Goal: Navigation & Orientation: Find specific page/section

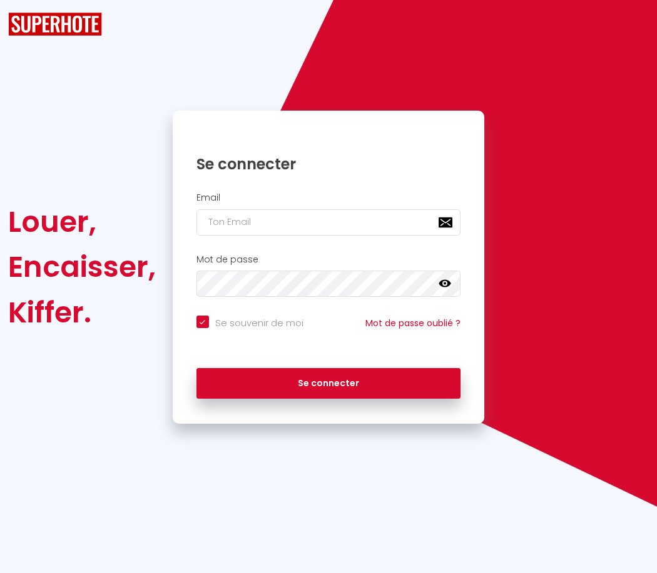
checkbox input "true"
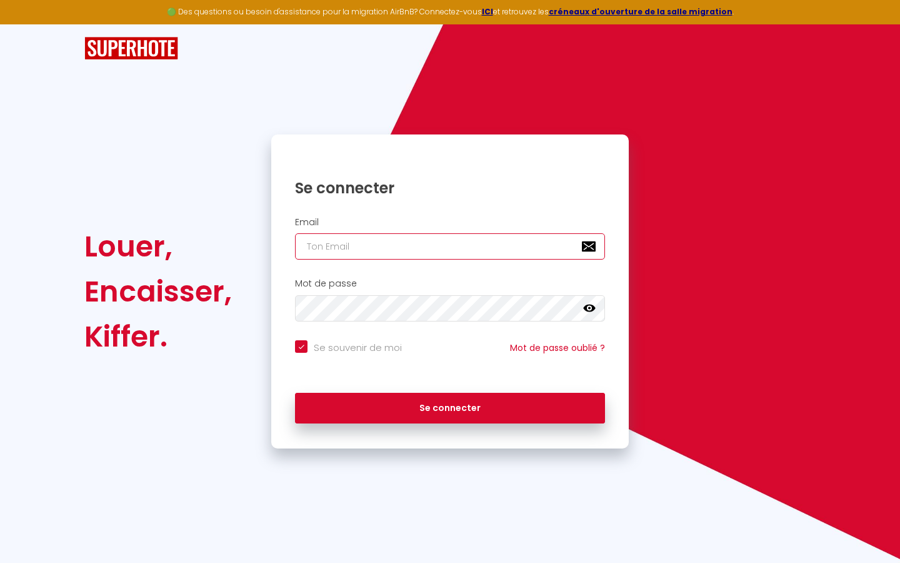
type input "l"
checkbox input "true"
type input "le"
checkbox input "true"
type input "les"
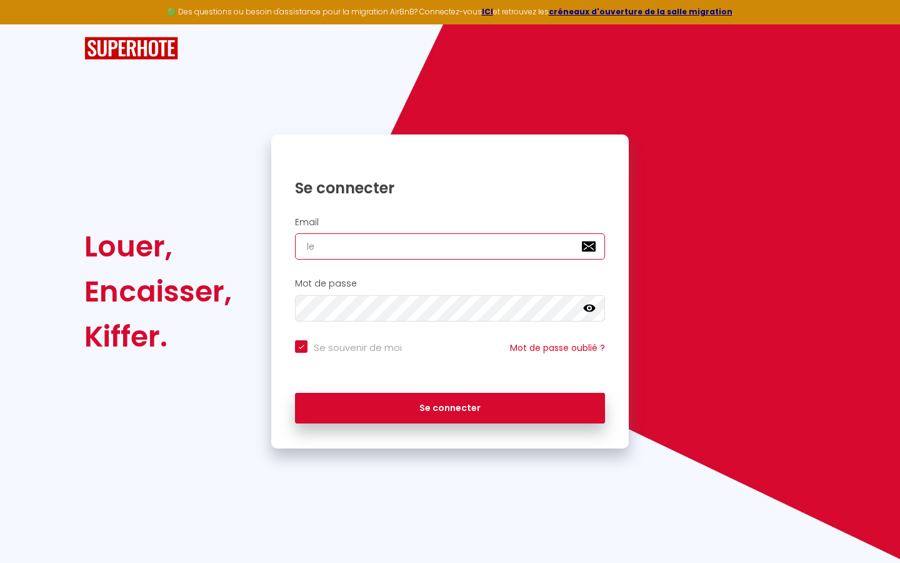
checkbox input "true"
type input "lesp"
checkbox input "true"
type input "lespa"
checkbox input "true"
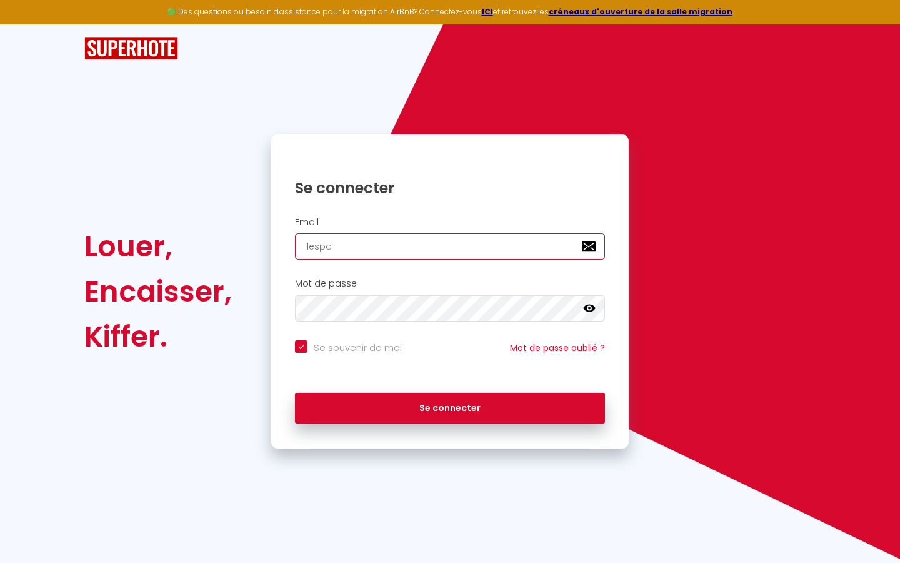
type input "lespac"
checkbox input "true"
type input "lespace"
checkbox input "true"
type input "lespaced"
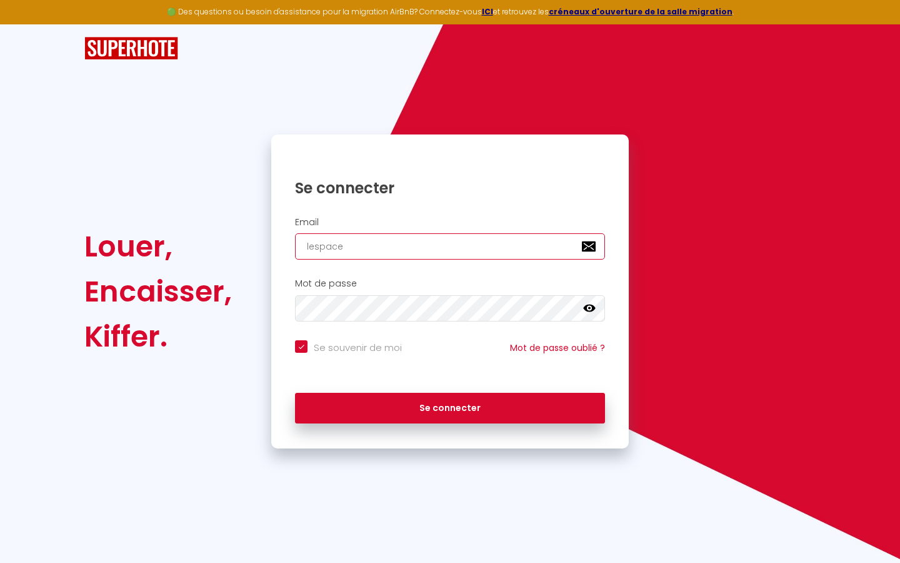
checkbox input "true"
type input "lespacede"
checkbox input "true"
type input "lespacedet"
checkbox input "true"
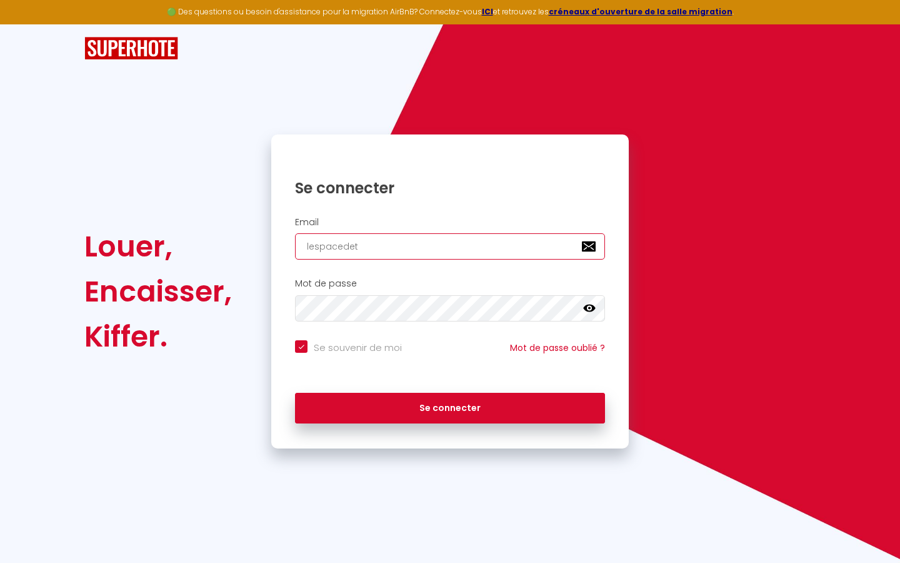
type input "lespacedete"
checkbox input "true"
type input "lespacedeten"
checkbox input "true"
type input "lespacedetent"
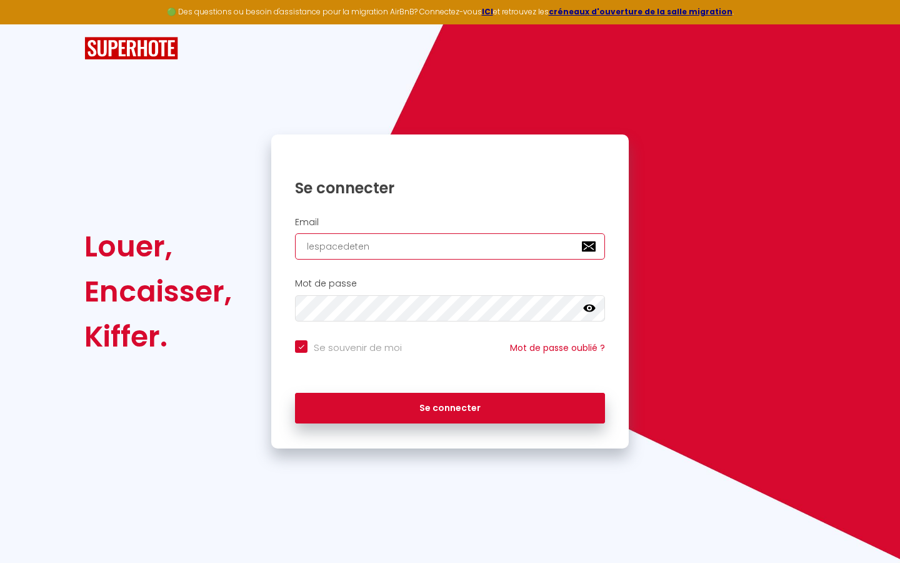
checkbox input "true"
type input "lespacedetente"
checkbox input "true"
type input "lespacedetente@"
checkbox input "true"
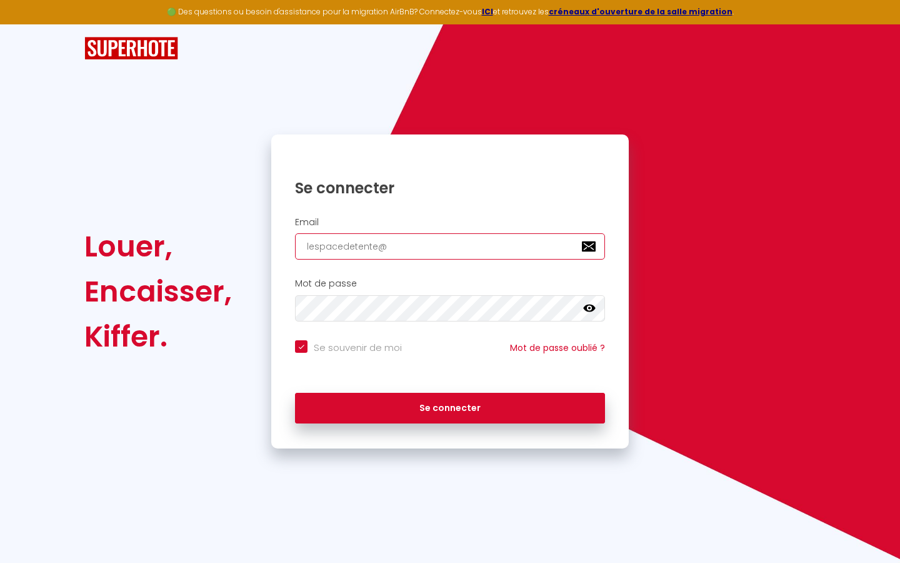
type input "lespacedetente@g"
checkbox input "true"
type input "lespacedetente@gm"
checkbox input "true"
type input "lespacedetente@gma"
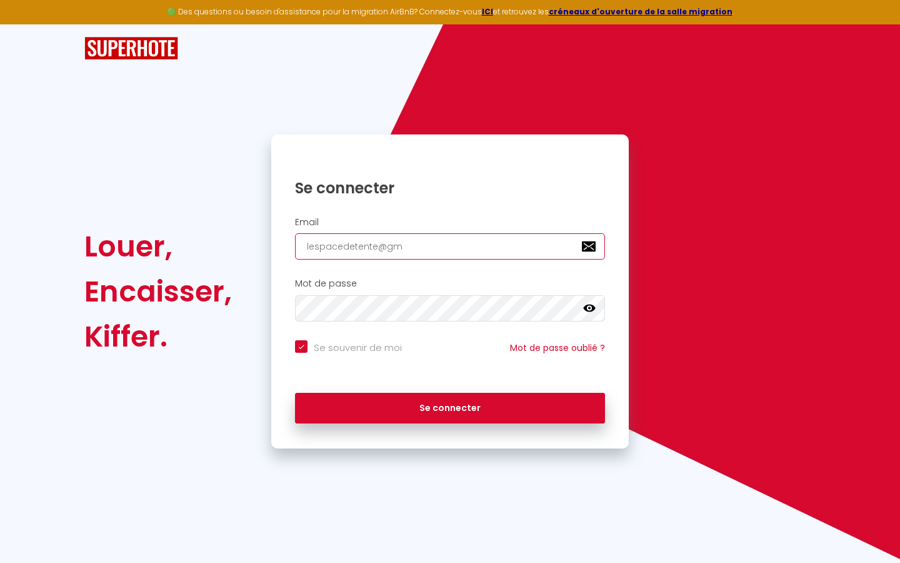
checkbox input "true"
type input "lespacedetente@gmai"
checkbox input "true"
type input "[EMAIL_ADDRESS]"
checkbox input "true"
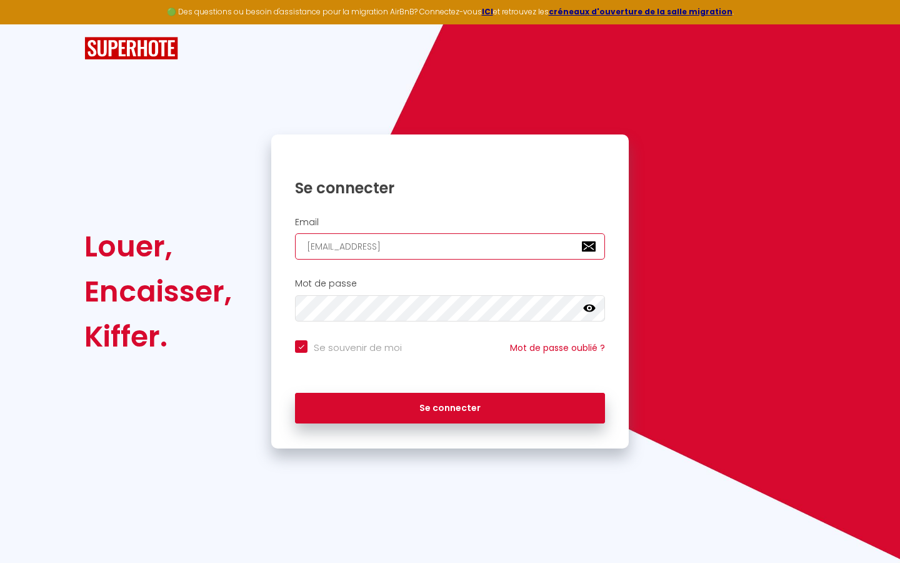
type input "[EMAIL_ADDRESS]."
checkbox input "true"
type input "lespacedetente@gmail.c"
checkbox input "true"
type input "[EMAIL_ADDRESS][DOMAIN_NAME]"
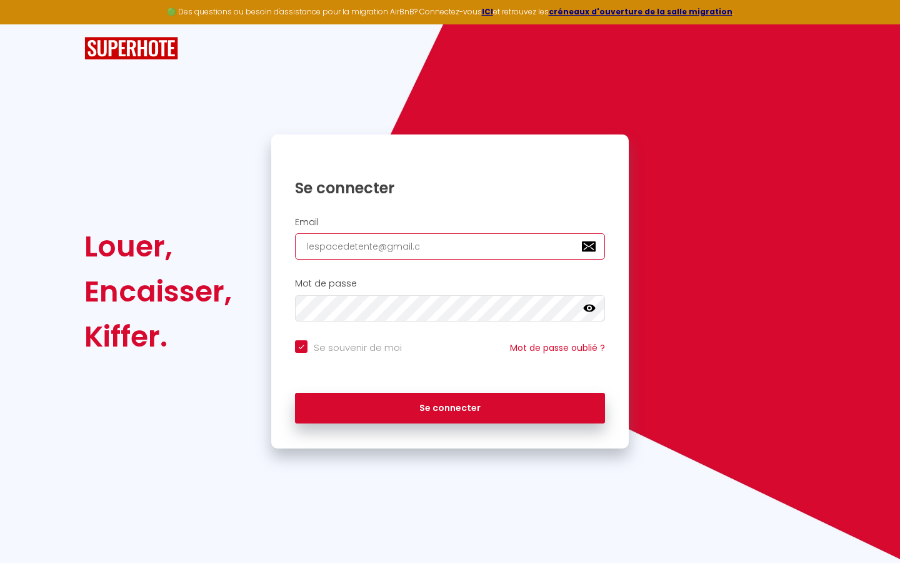
checkbox input "true"
type input "[EMAIL_ADDRESS][DOMAIN_NAME]"
checkbox input "true"
